Goal: Task Accomplishment & Management: Use online tool/utility

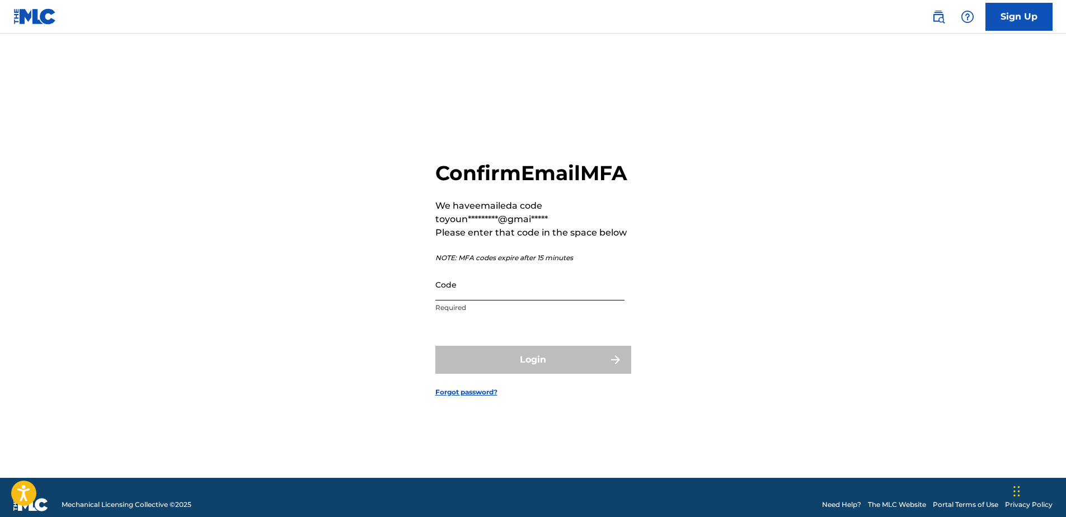
click at [487, 297] on input "Code" at bounding box center [530, 285] width 189 height 32
click at [488, 301] on input "Code" at bounding box center [530, 285] width 189 height 32
paste input "904595"
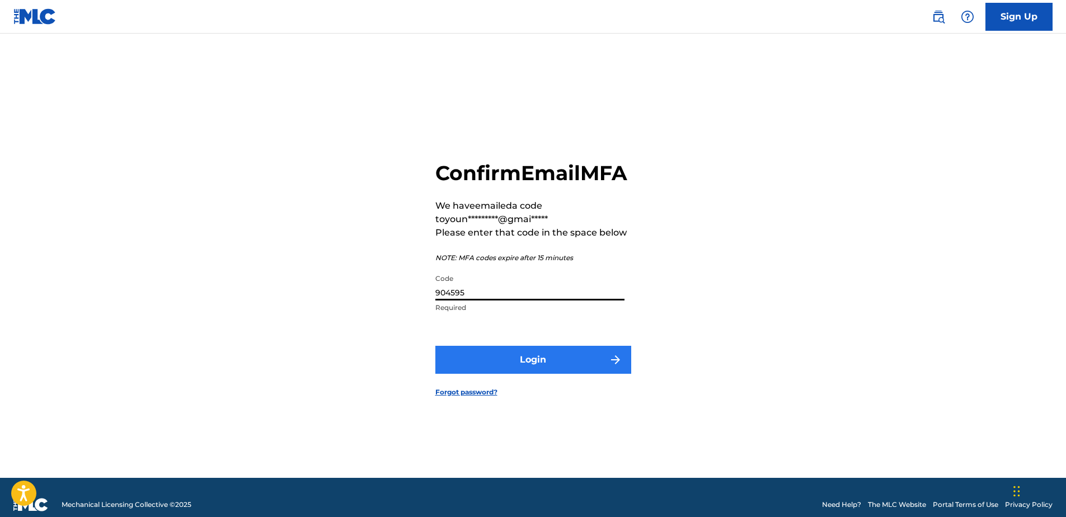
type input "904595"
click at [506, 374] on button "Login" at bounding box center [534, 360] width 196 height 28
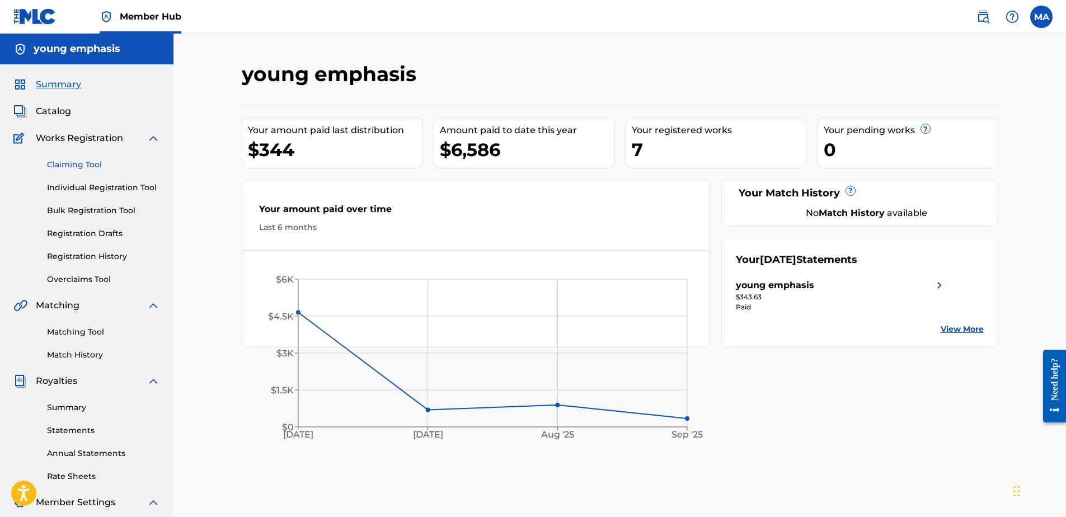
click at [87, 164] on link "Claiming Tool" at bounding box center [103, 165] width 113 height 12
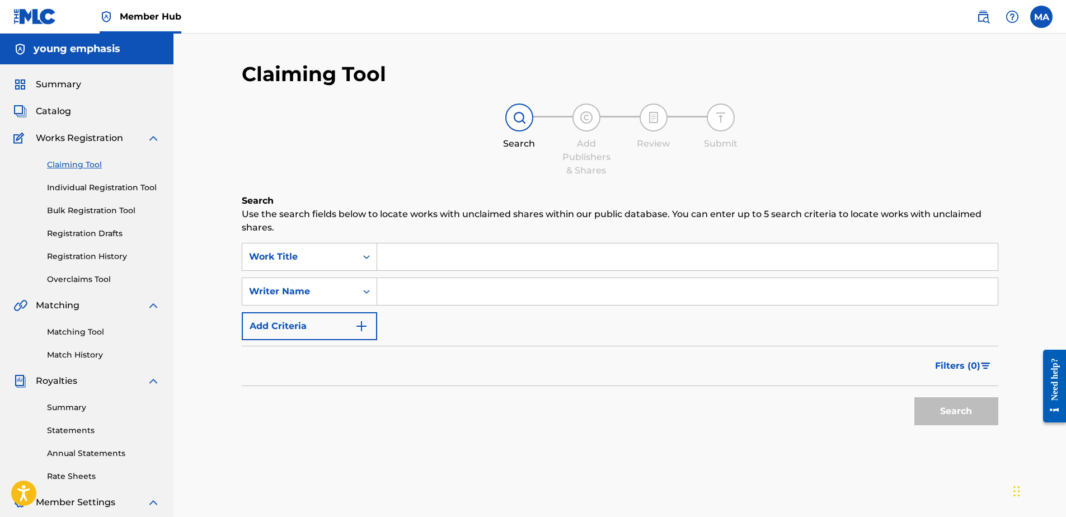
click at [446, 242] on div "Search Use the search fields below to locate works with unclaimed shares within…" at bounding box center [620, 340] width 757 height 293
click at [446, 255] on input "Search Form" at bounding box center [687, 257] width 621 height 27
click at [441, 291] on input "Search Form" at bounding box center [687, 291] width 621 height 27
click at [424, 260] on input "Search Form" at bounding box center [687, 257] width 621 height 27
click at [436, 301] on input "Search Form" at bounding box center [687, 291] width 621 height 27
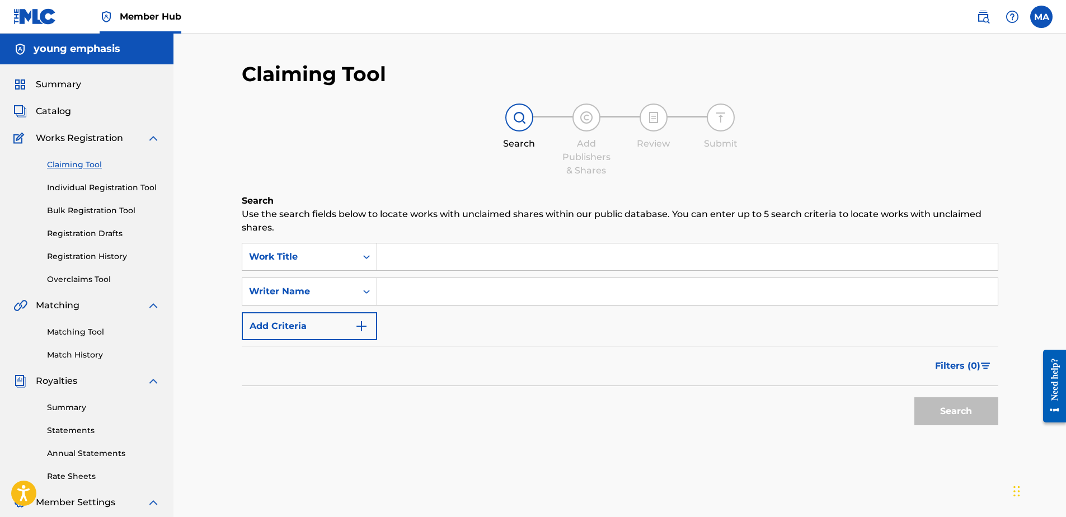
click at [434, 269] on input "Search Form" at bounding box center [687, 257] width 621 height 27
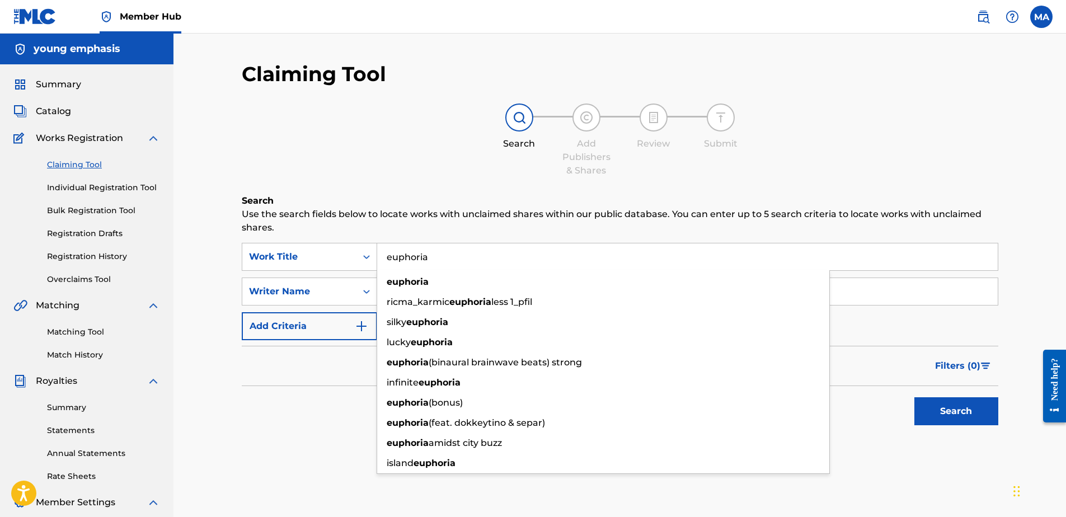
type input "euphoria"
click at [261, 429] on div "Search" at bounding box center [620, 408] width 757 height 45
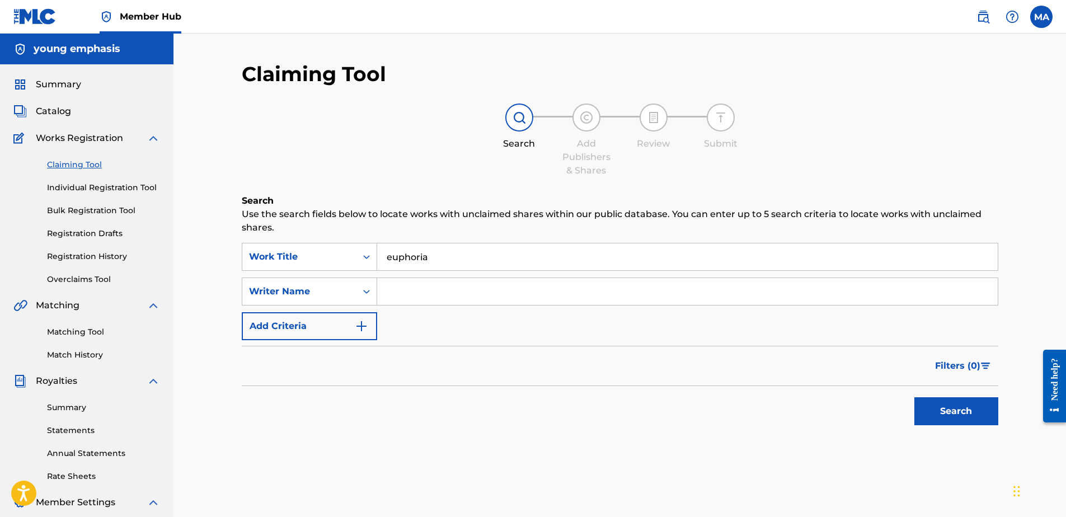
click at [433, 302] on input "Search Form" at bounding box center [687, 291] width 621 height 27
type input "[PERSON_NAME]"
click at [915, 397] on button "Search" at bounding box center [957, 411] width 84 height 28
drag, startPoint x: 448, startPoint y: 293, endPoint x: 336, endPoint y: 283, distance: 112.4
click at [336, 283] on div "SearchWithCriteriabd90f001-39c8-4db8-a7c8-ab8ffb9c7d1e Writer Name [PERSON_NAME]" at bounding box center [620, 292] width 757 height 28
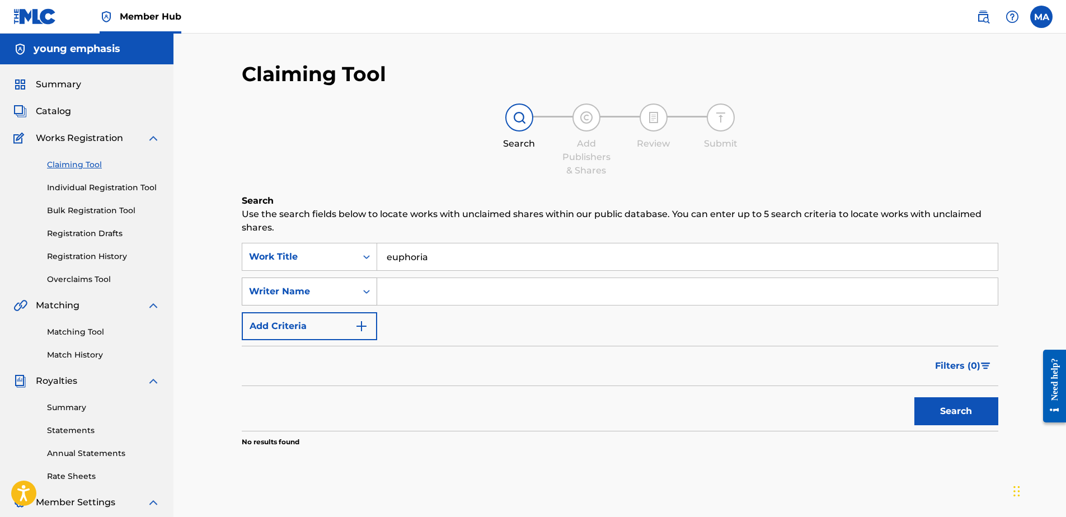
click at [915, 397] on button "Search" at bounding box center [957, 411] width 84 height 28
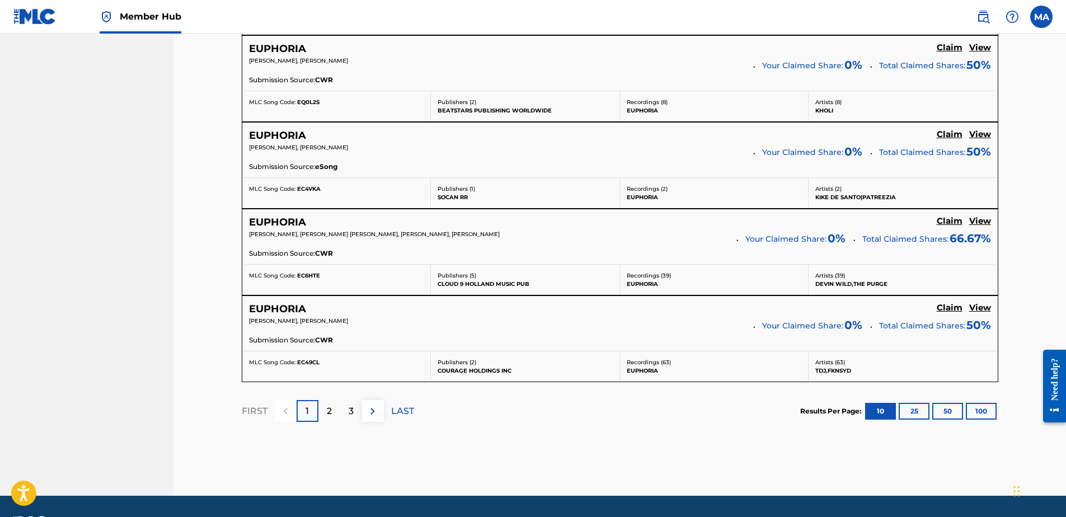
scroll to position [965, 0]
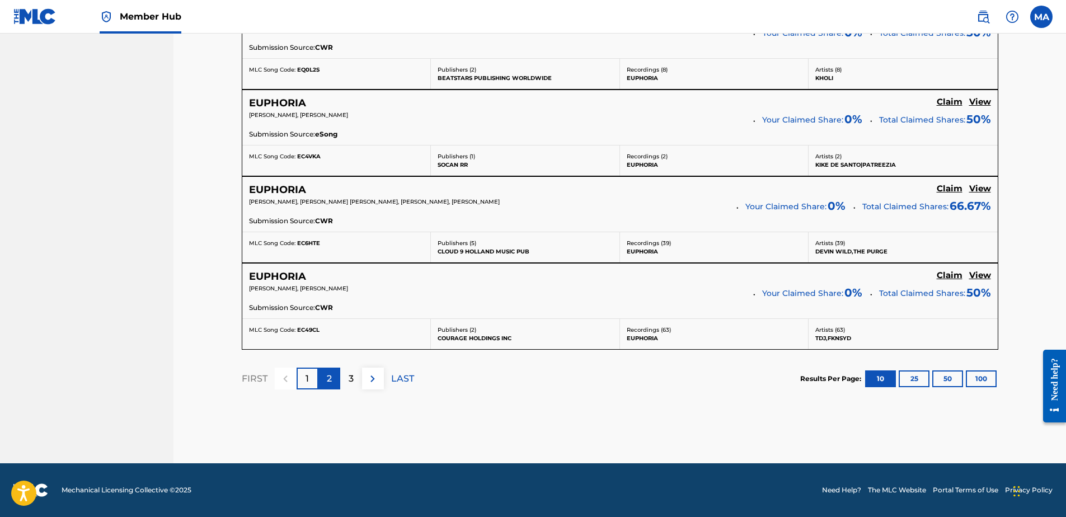
click at [328, 381] on p "2" at bounding box center [329, 378] width 5 height 13
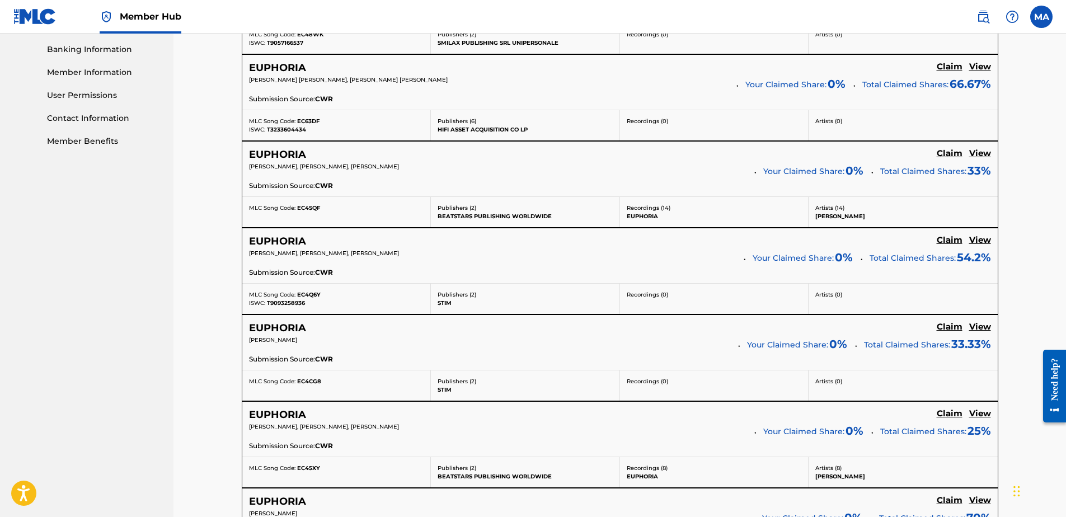
scroll to position [181, 0]
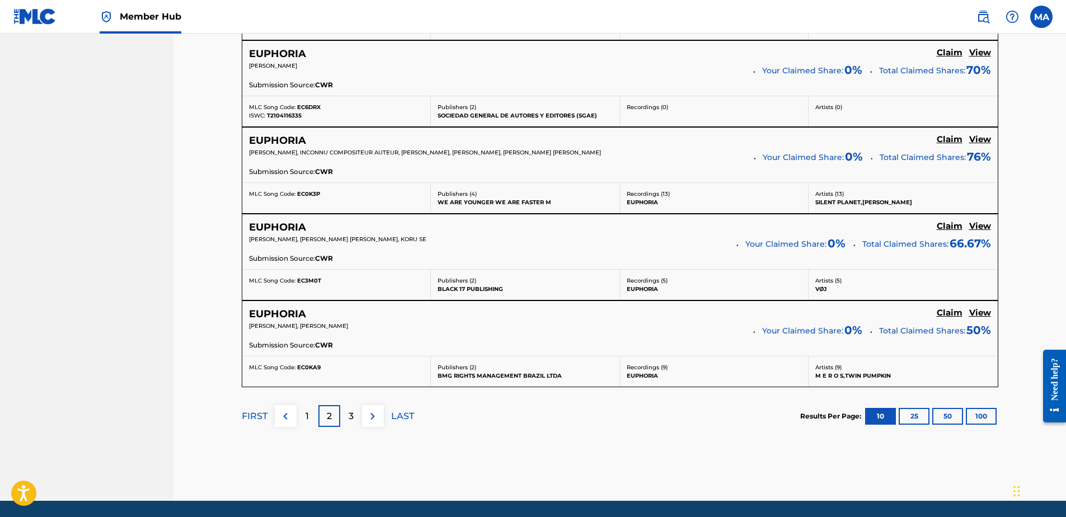
click at [350, 405] on div "FIRST 1 2 3 LAST" at bounding box center [328, 416] width 172 height 58
click at [349, 410] on p "3" at bounding box center [351, 416] width 5 height 13
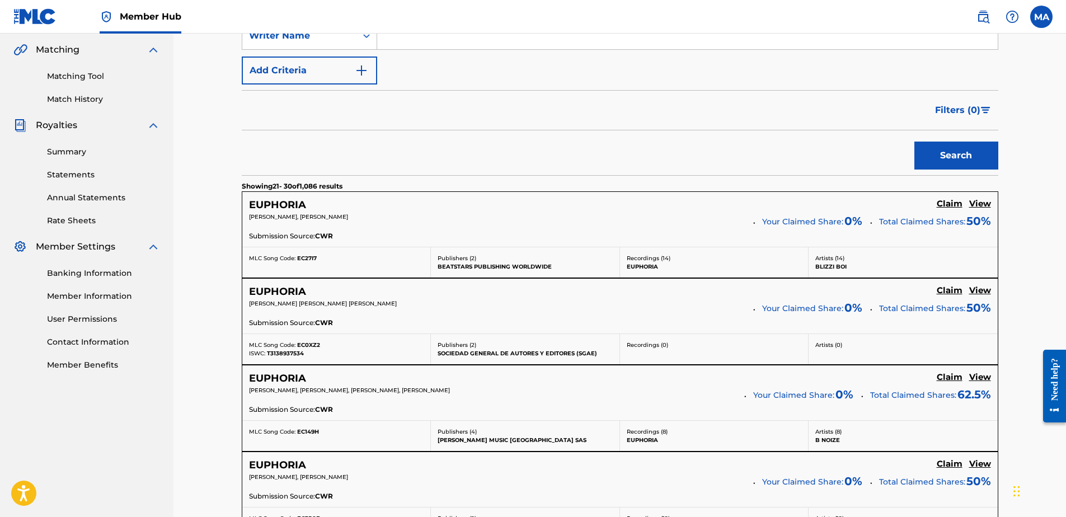
scroll to position [0, 0]
